Goal: Download file/media

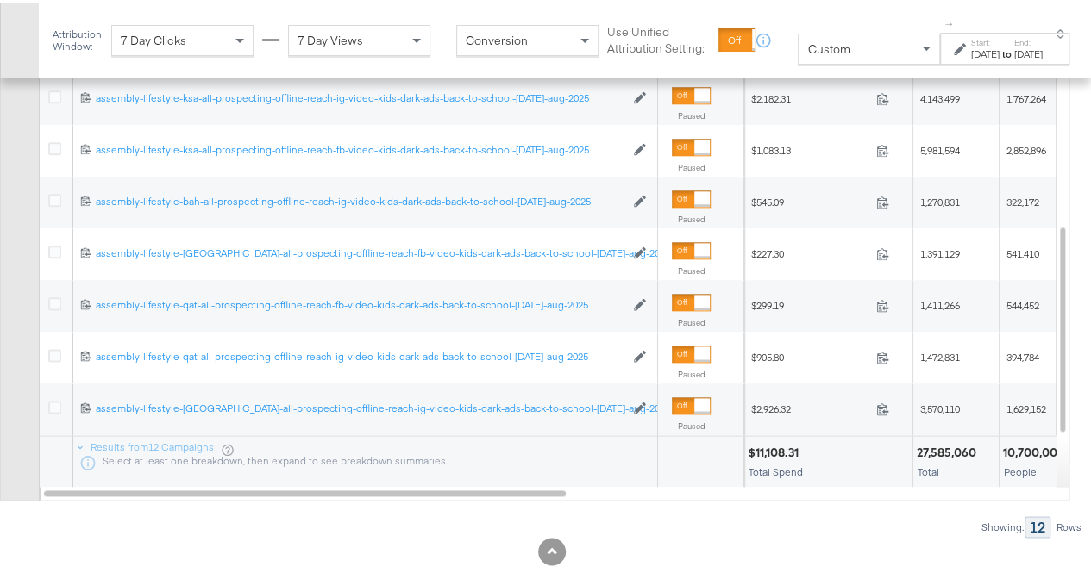
scroll to position [957, 0]
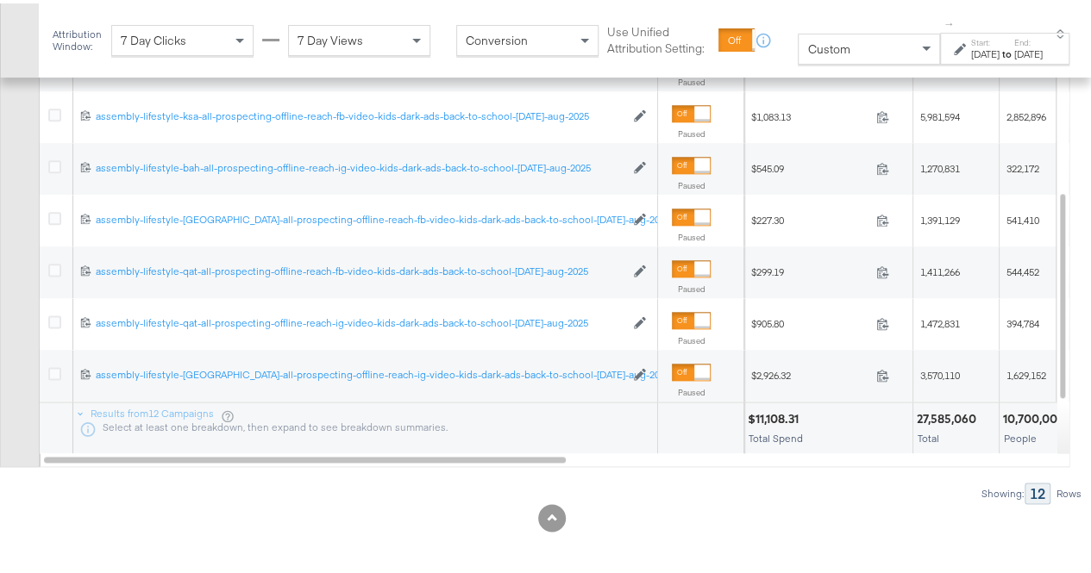
type input "video-kids-dark-ads-back-to-school-[DATE]-aug-2025"
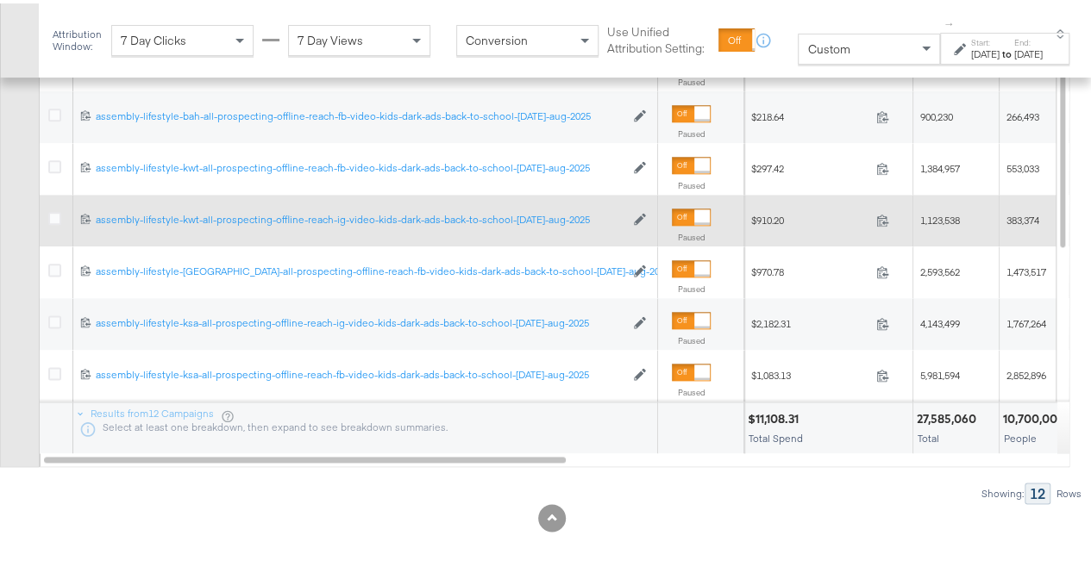
scroll to position [612, 0]
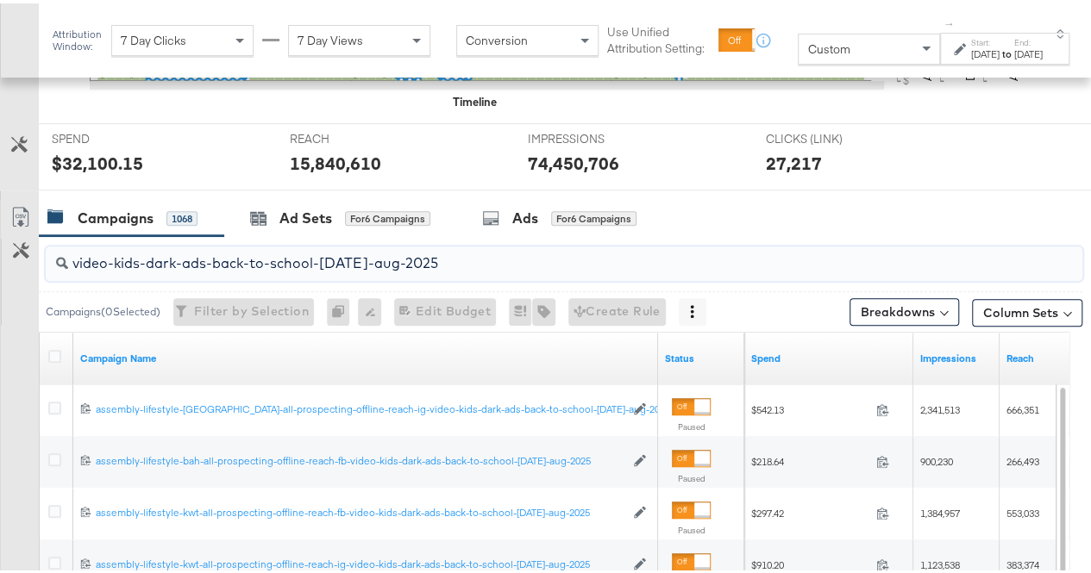
drag, startPoint x: 58, startPoint y: 346, endPoint x: 47, endPoint y: 309, distance: 37.9
click at [58, 347] on icon at bounding box center [54, 353] width 13 height 13
click at [0, 0] on input "checkbox" at bounding box center [0, 0] width 0 height 0
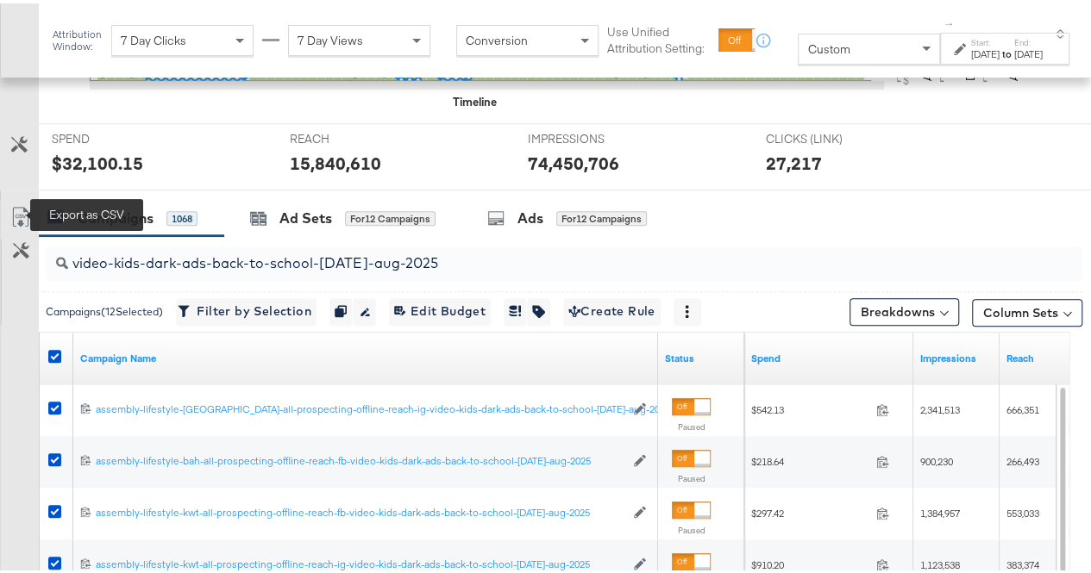
click at [16, 211] on icon at bounding box center [20, 213] width 21 height 21
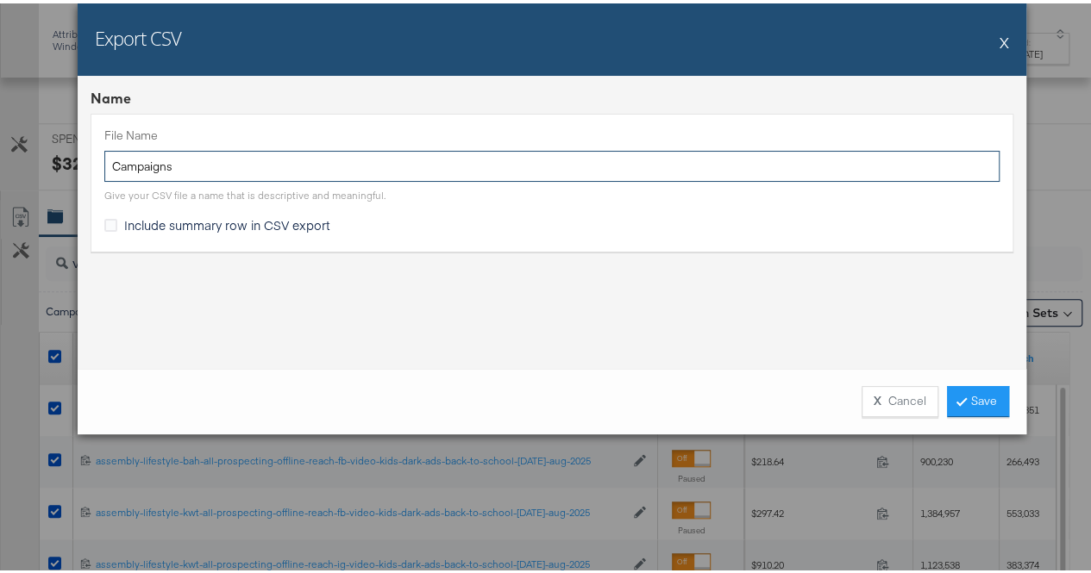
click at [212, 168] on input "Campaigns" at bounding box center [551, 163] width 895 height 32
paste input "video-kids-dark-ads-back-to-school-[DATE]-aug-2025"
type input "video-kids-dark-ads-back-to-school-[DATE]-aug-2025"
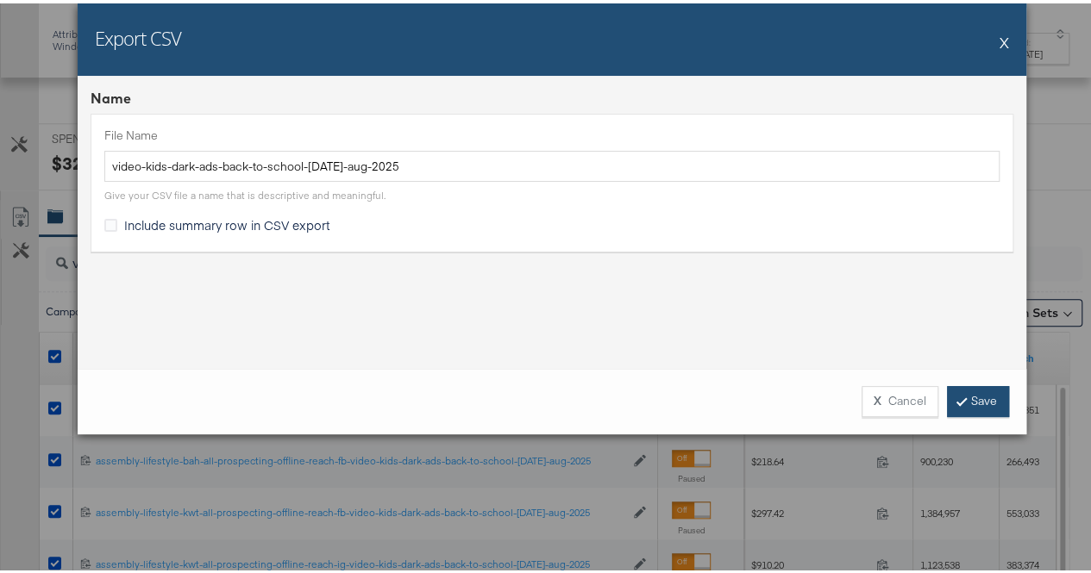
click at [978, 391] on link "Save" at bounding box center [978, 398] width 62 height 31
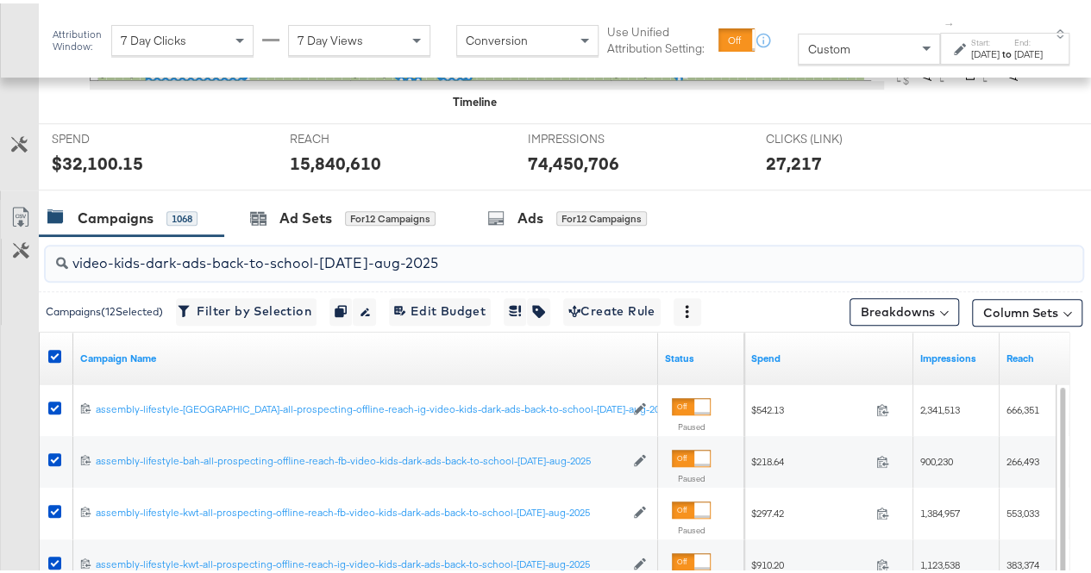
click at [295, 266] on input "video-kids-dark-ads-back-to-school-[DATE]-aug-2025" at bounding box center [529, 253] width 923 height 34
